Goal: Information Seeking & Learning: Find contact information

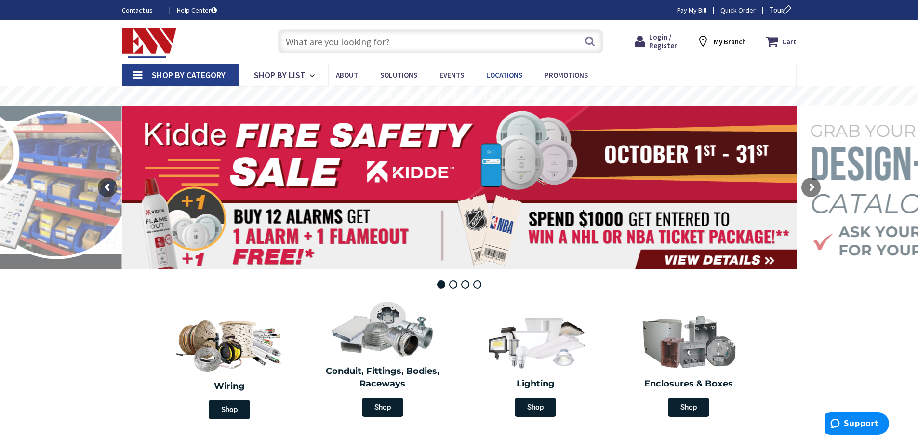
click at [505, 75] on span "Locations" at bounding box center [504, 74] width 36 height 9
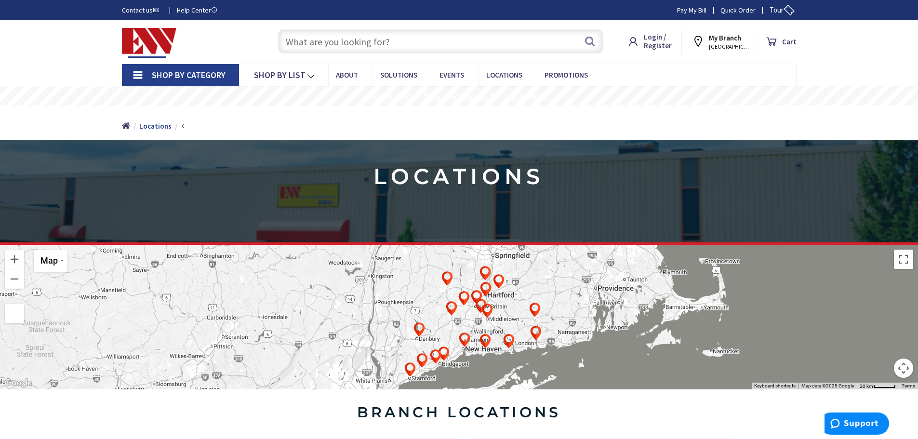
click at [414, 38] on input "text" at bounding box center [440, 41] width 325 height 24
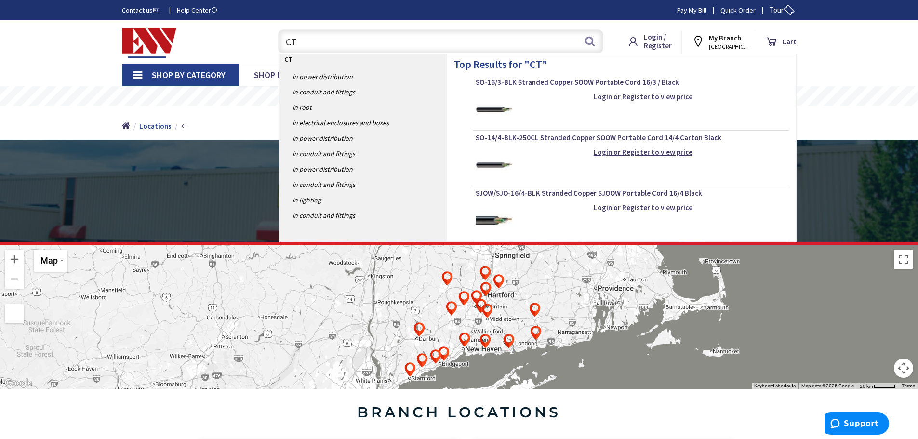
type input "C"
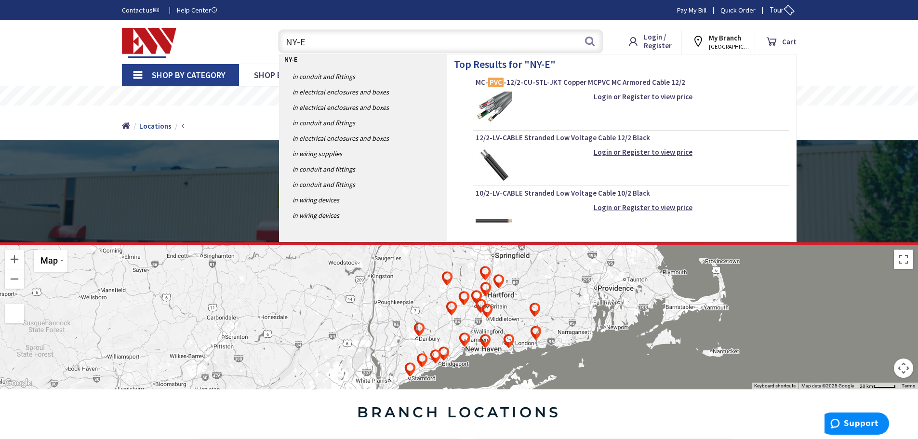
type input "NY-EW"
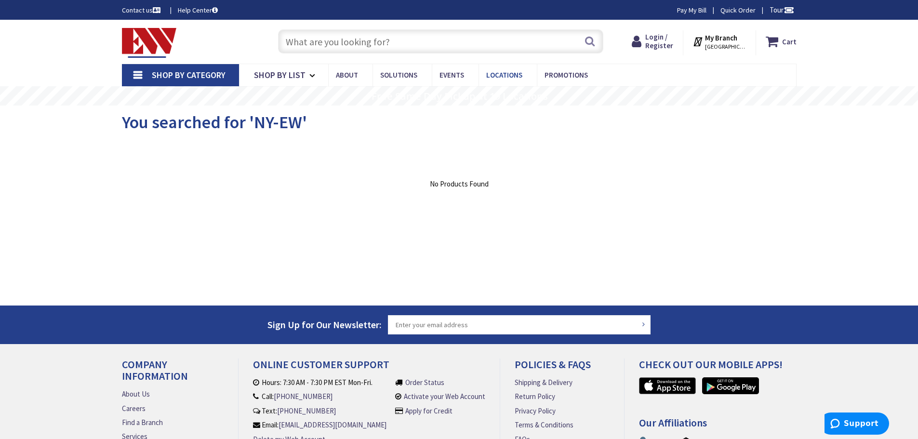
click at [499, 73] on span "Locations" at bounding box center [504, 74] width 36 height 9
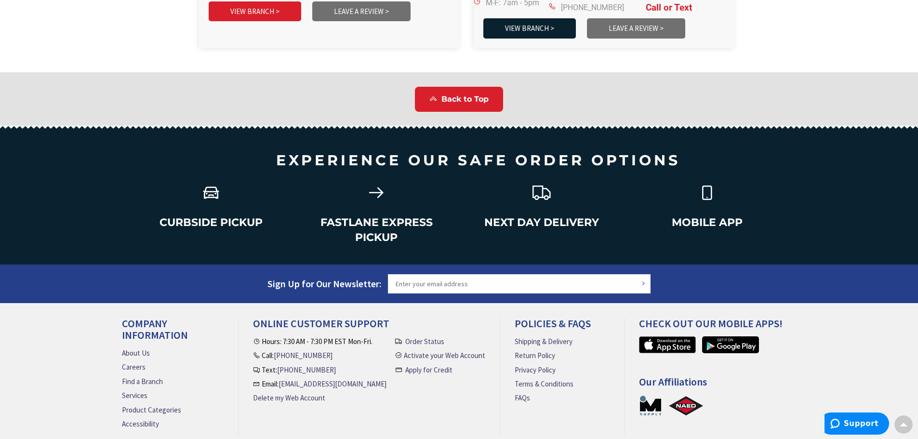
scroll to position [2418, 0]
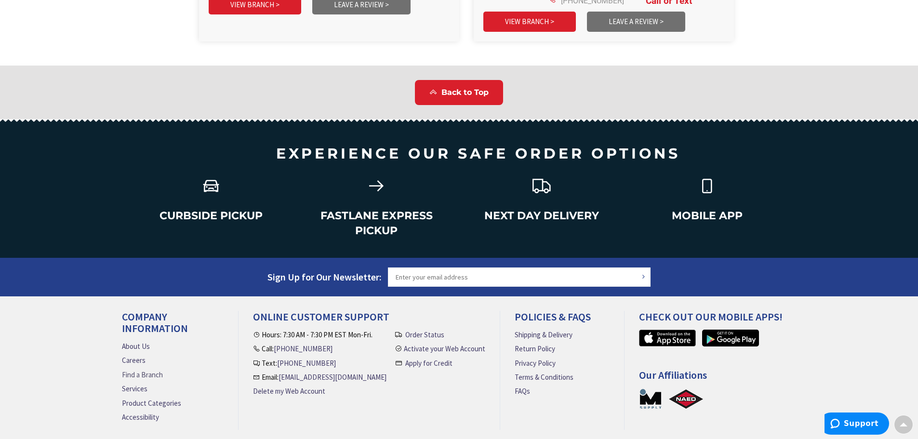
click at [154, 370] on link "Find a Branch" at bounding box center [142, 375] width 41 height 10
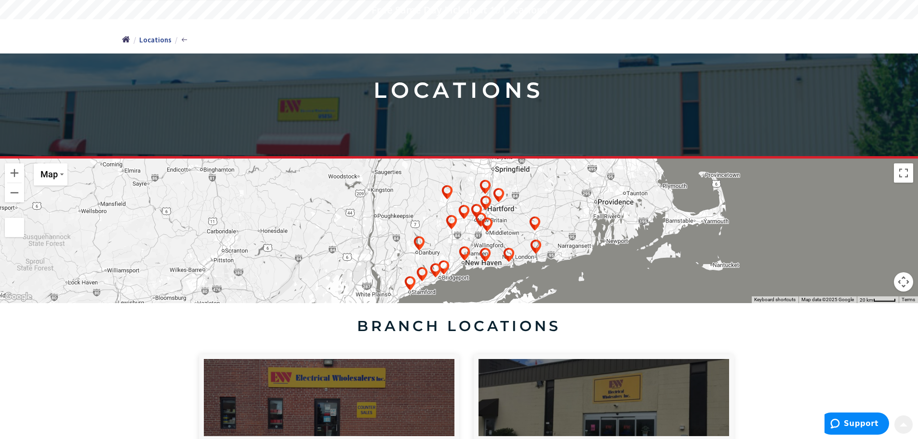
scroll to position [96, 0]
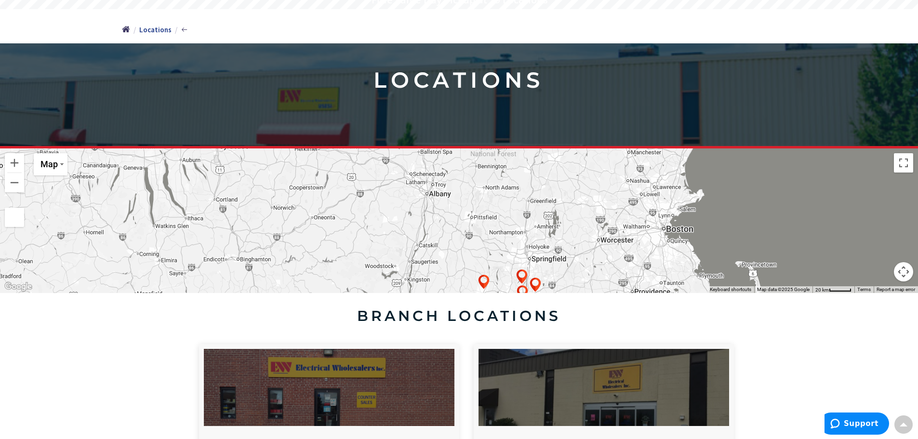
drag, startPoint x: 399, startPoint y: 194, endPoint x: 436, endPoint y: 293, distance: 106.6
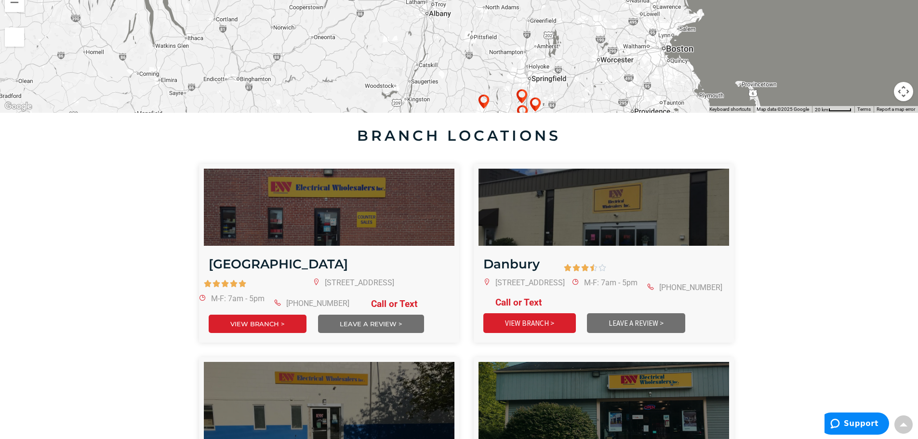
scroll to position [289, 0]
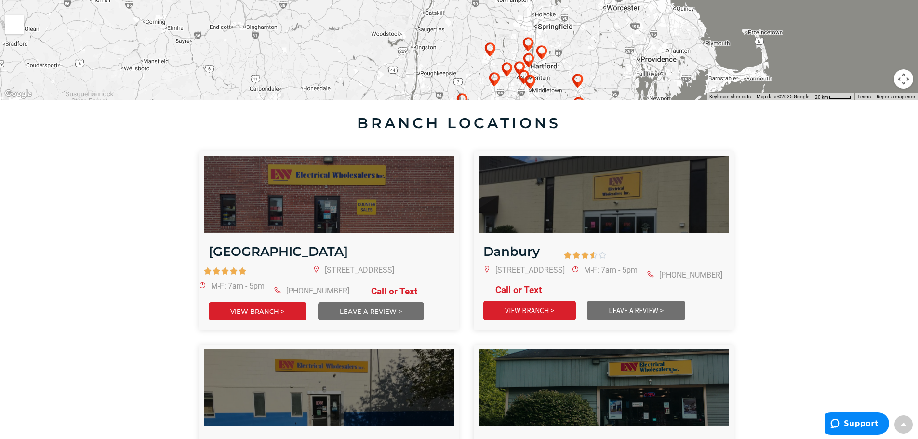
drag, startPoint x: 577, startPoint y: 85, endPoint x: 585, endPoint y: 38, distance: 48.3
click at [585, 38] on div at bounding box center [459, 28] width 918 height 145
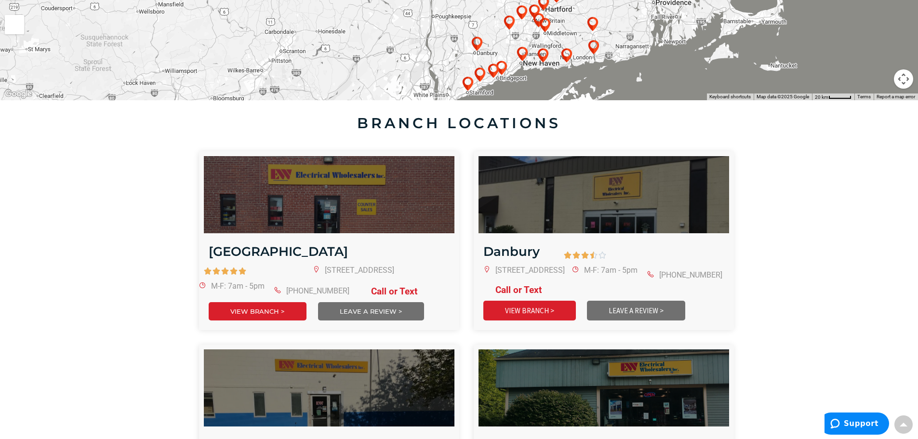
drag, startPoint x: 566, startPoint y: 87, endPoint x: 581, endPoint y: 37, distance: 52.0
click at [581, 38] on div at bounding box center [459, 28] width 918 height 145
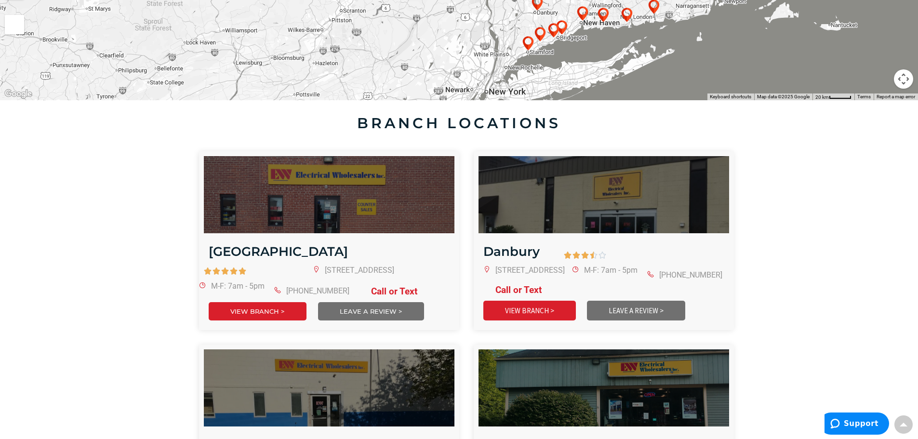
drag, startPoint x: 507, startPoint y: 86, endPoint x: 578, endPoint y: 29, distance: 90.8
click at [578, 29] on div at bounding box center [459, 28] width 918 height 145
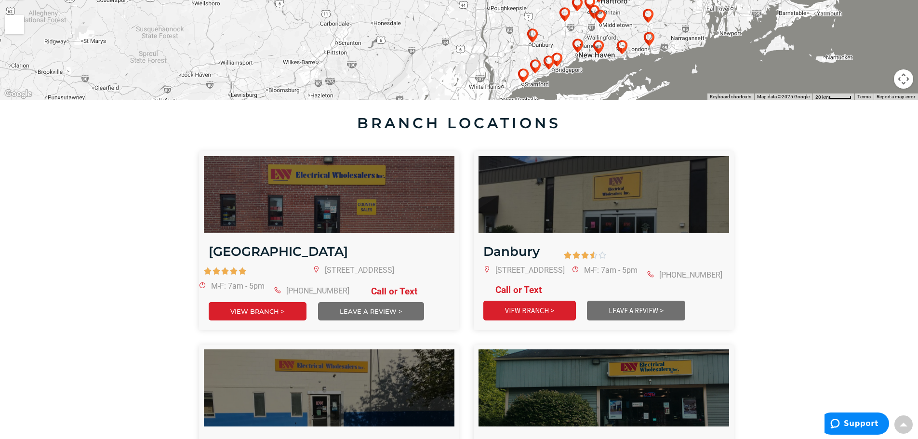
drag, startPoint x: 543, startPoint y: 85, endPoint x: 532, endPoint y: 139, distance: 55.2
